Goal: Information Seeking & Learning: Learn about a topic

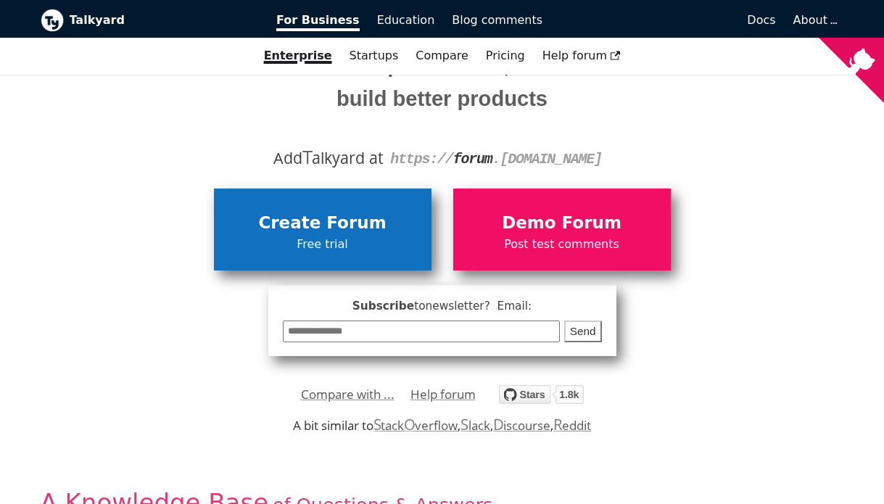
scroll to position [186, 0]
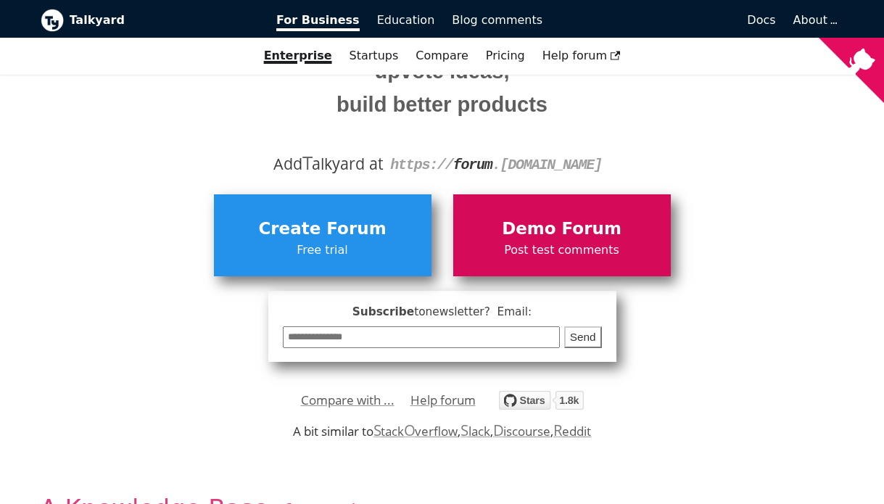
click at [507, 225] on span "Demo Forum" at bounding box center [561, 229] width 203 height 28
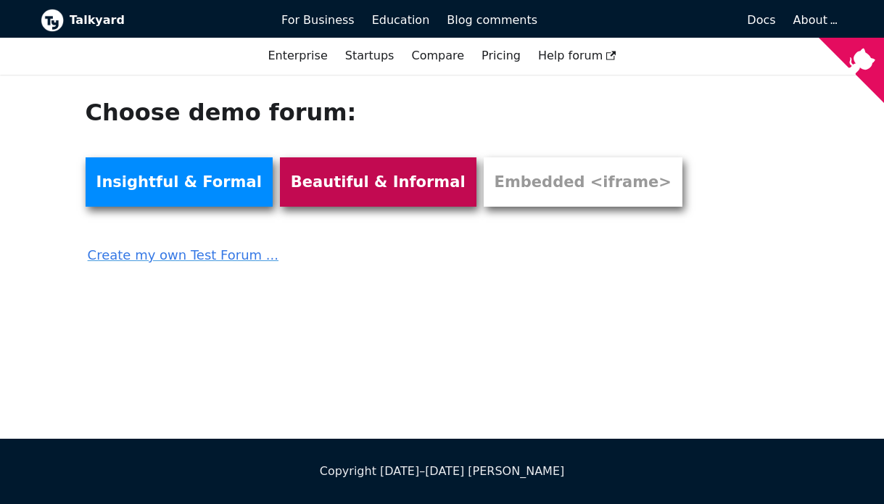
click at [348, 192] on link "Beautiful & Informal" at bounding box center [378, 181] width 196 height 49
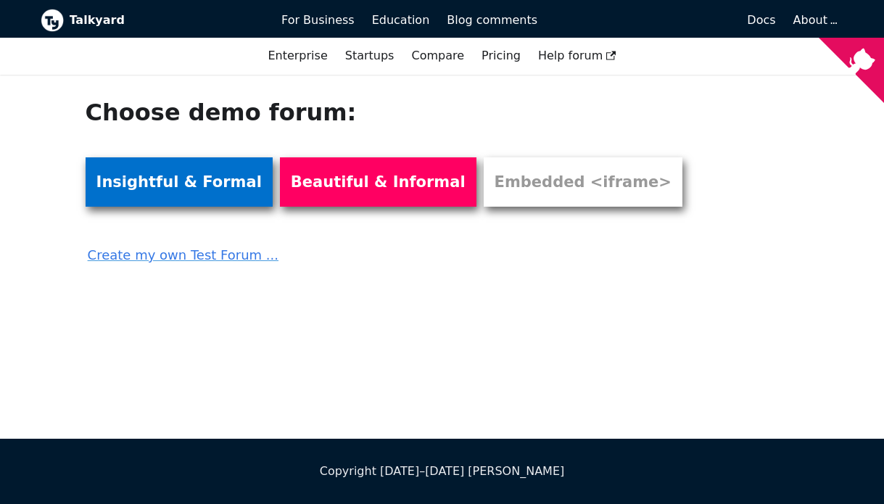
click at [148, 201] on link "Insightful & Formal" at bounding box center [179, 181] width 187 height 49
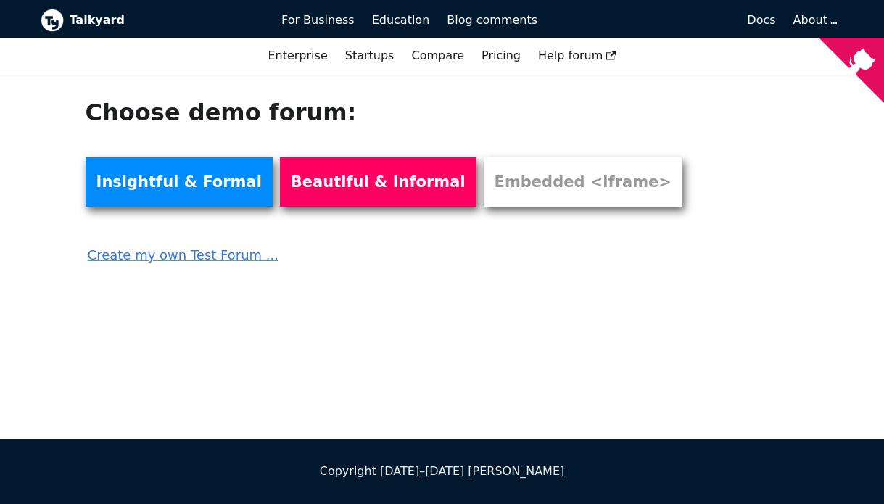
click at [86, 25] on b "Talkyard" at bounding box center [166, 20] width 192 height 19
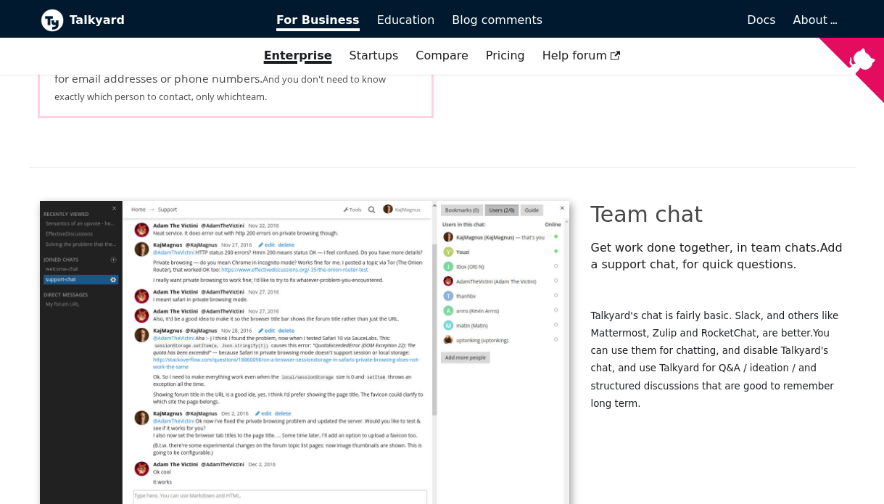
scroll to position [2619, 0]
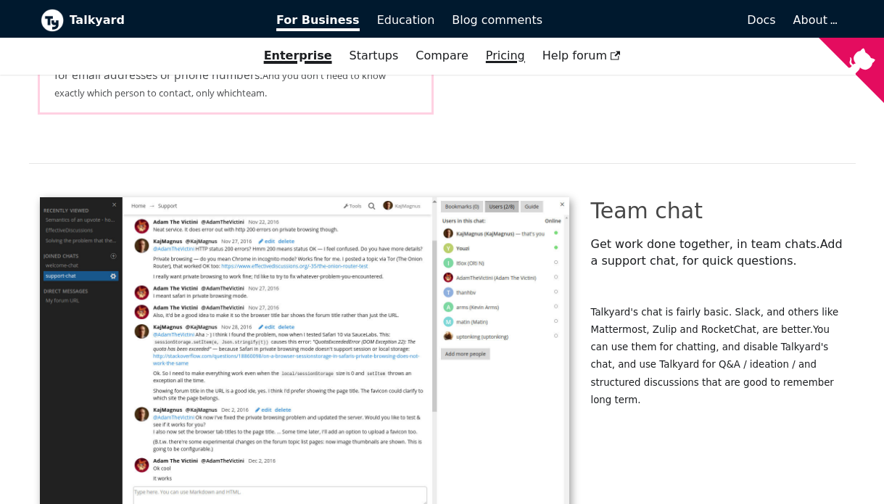
click at [497, 62] on link "Pricing" at bounding box center [505, 55] width 57 height 25
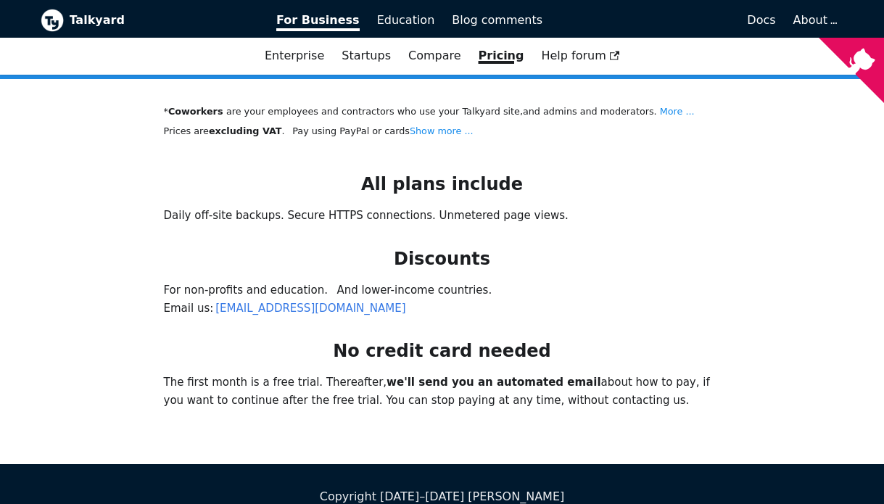
scroll to position [1072, 0]
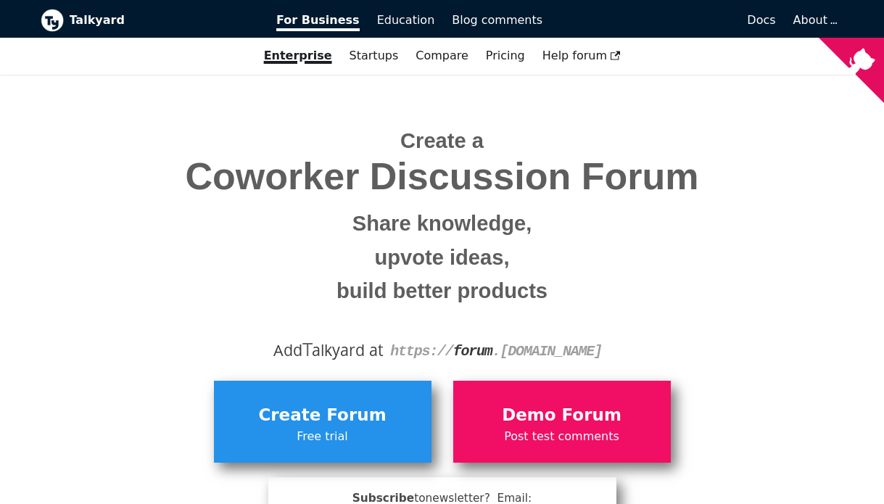
scroll to position [186, 0]
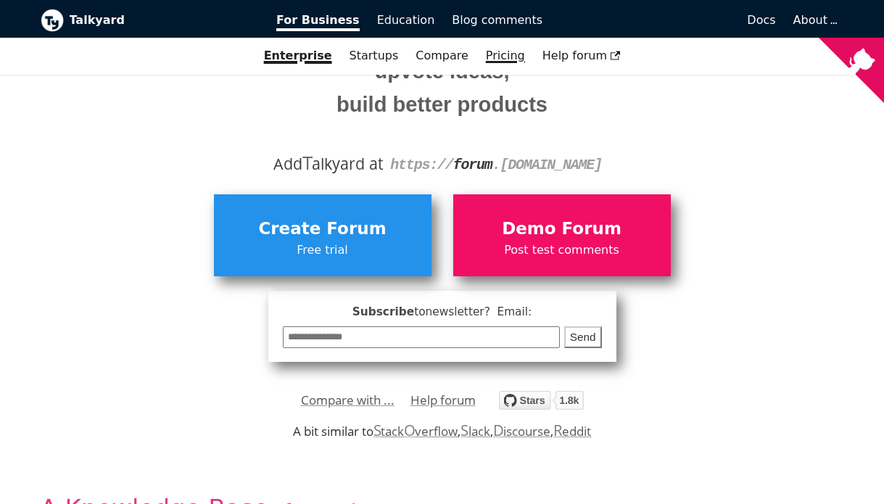
click at [498, 59] on link "Pricing" at bounding box center [505, 55] width 57 height 25
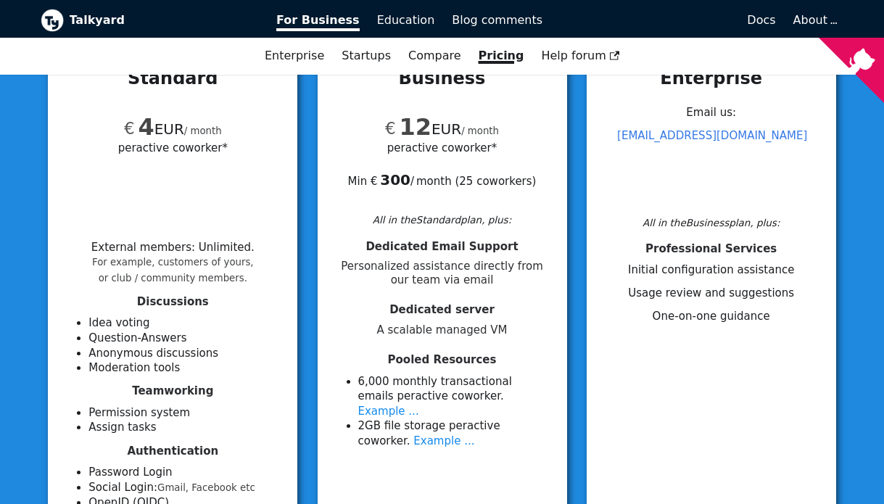
scroll to position [194, 0]
